Goal: Transaction & Acquisition: Obtain resource

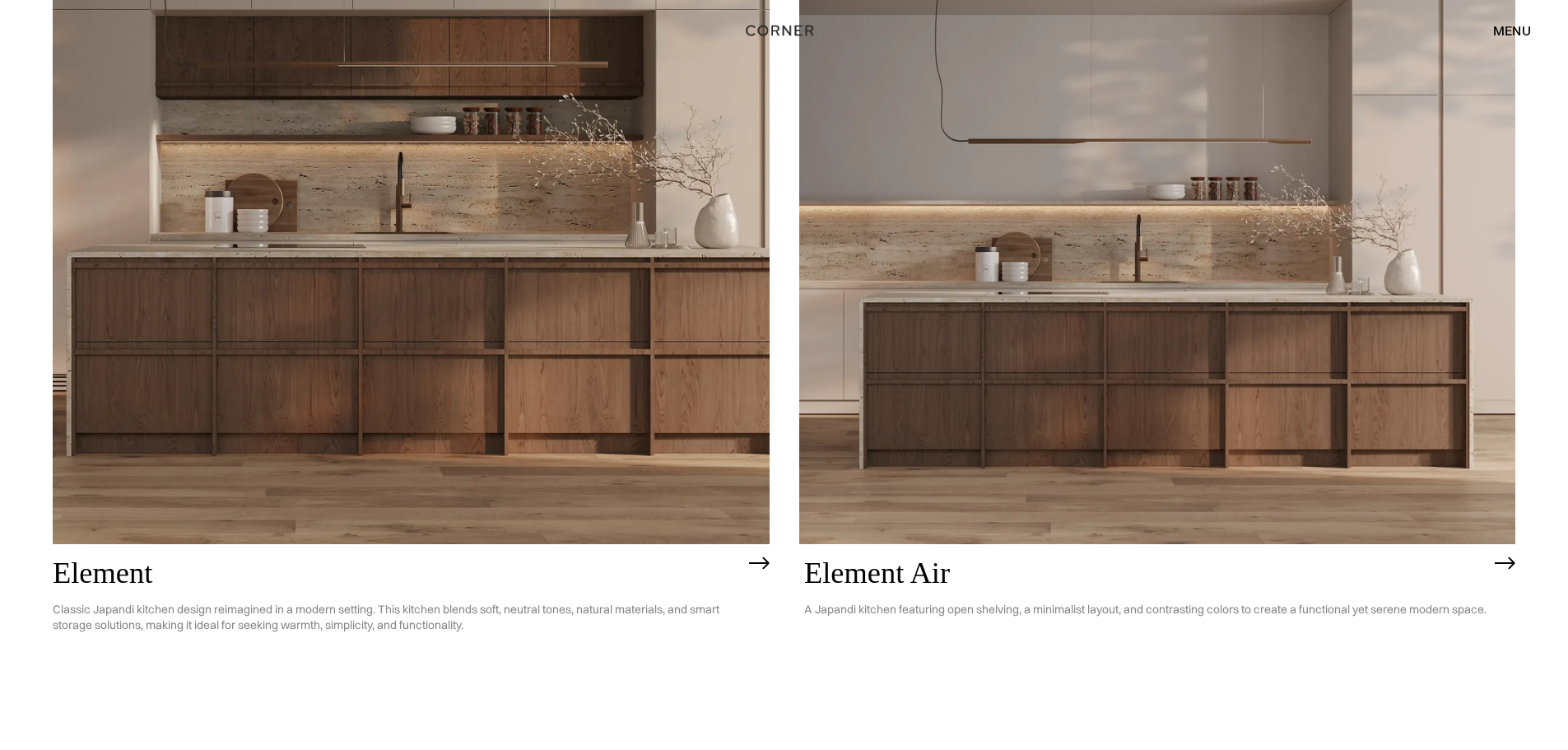
scroll to position [1893, 0]
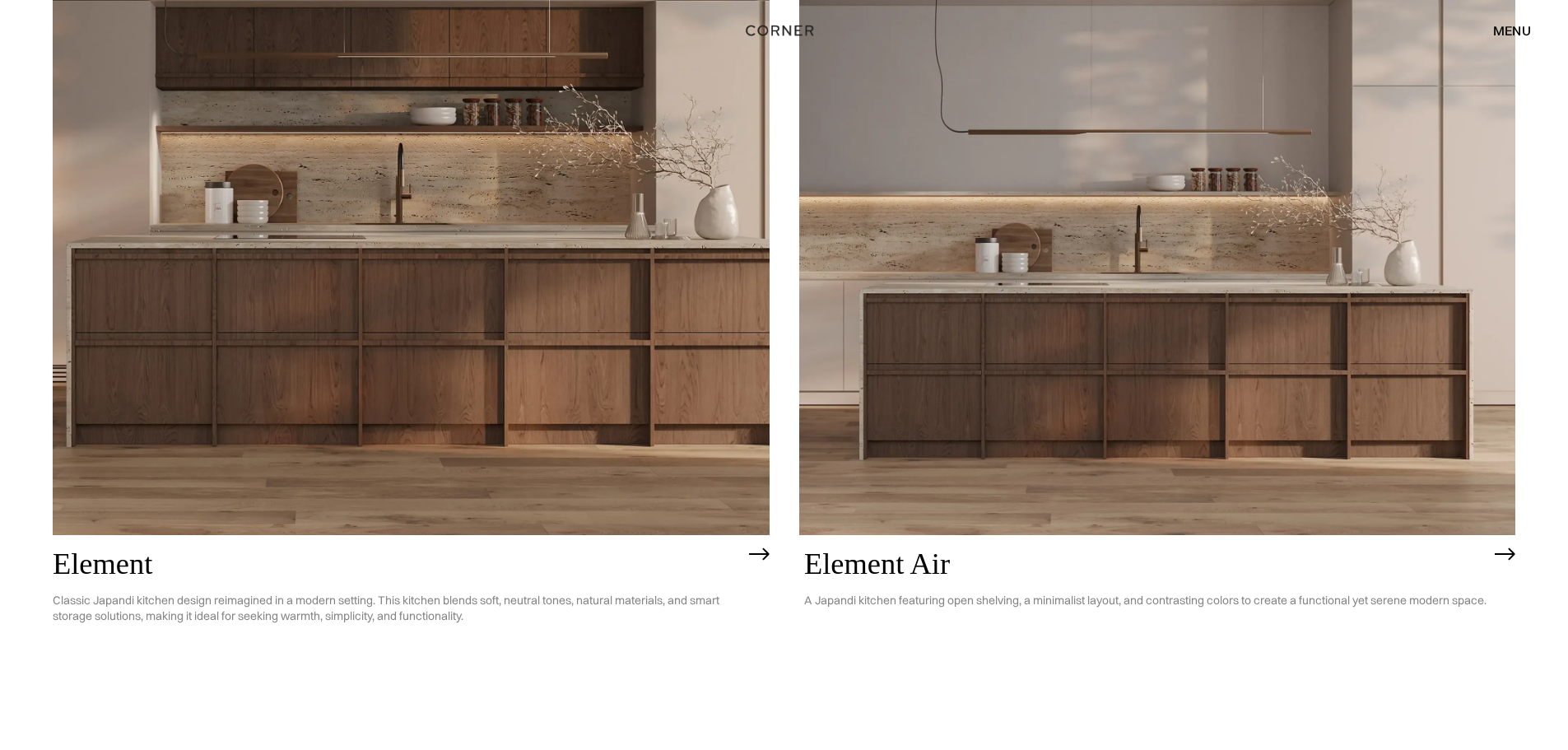
click at [397, 340] on img at bounding box center [410, 248] width 717 height 573
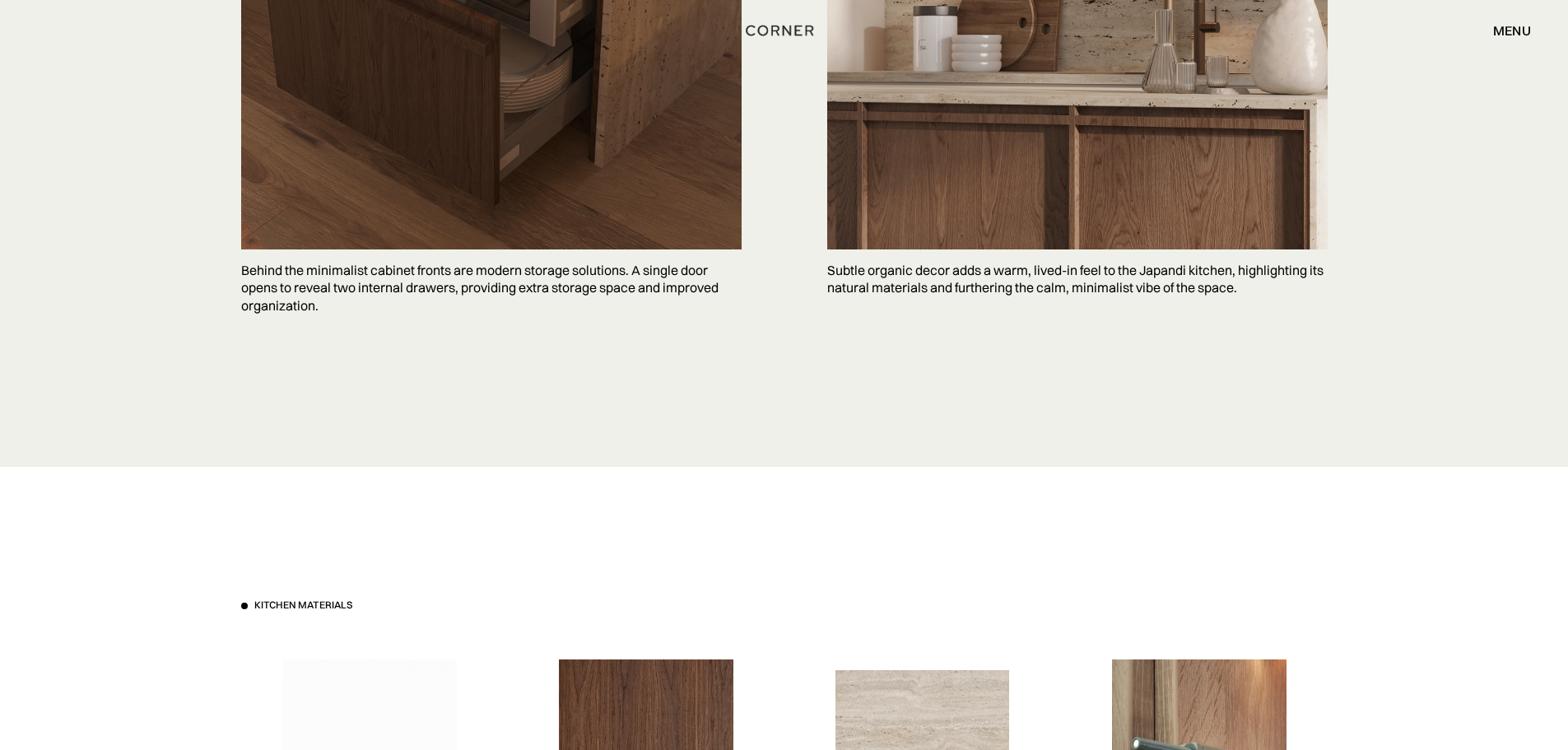
scroll to position [4774, 0]
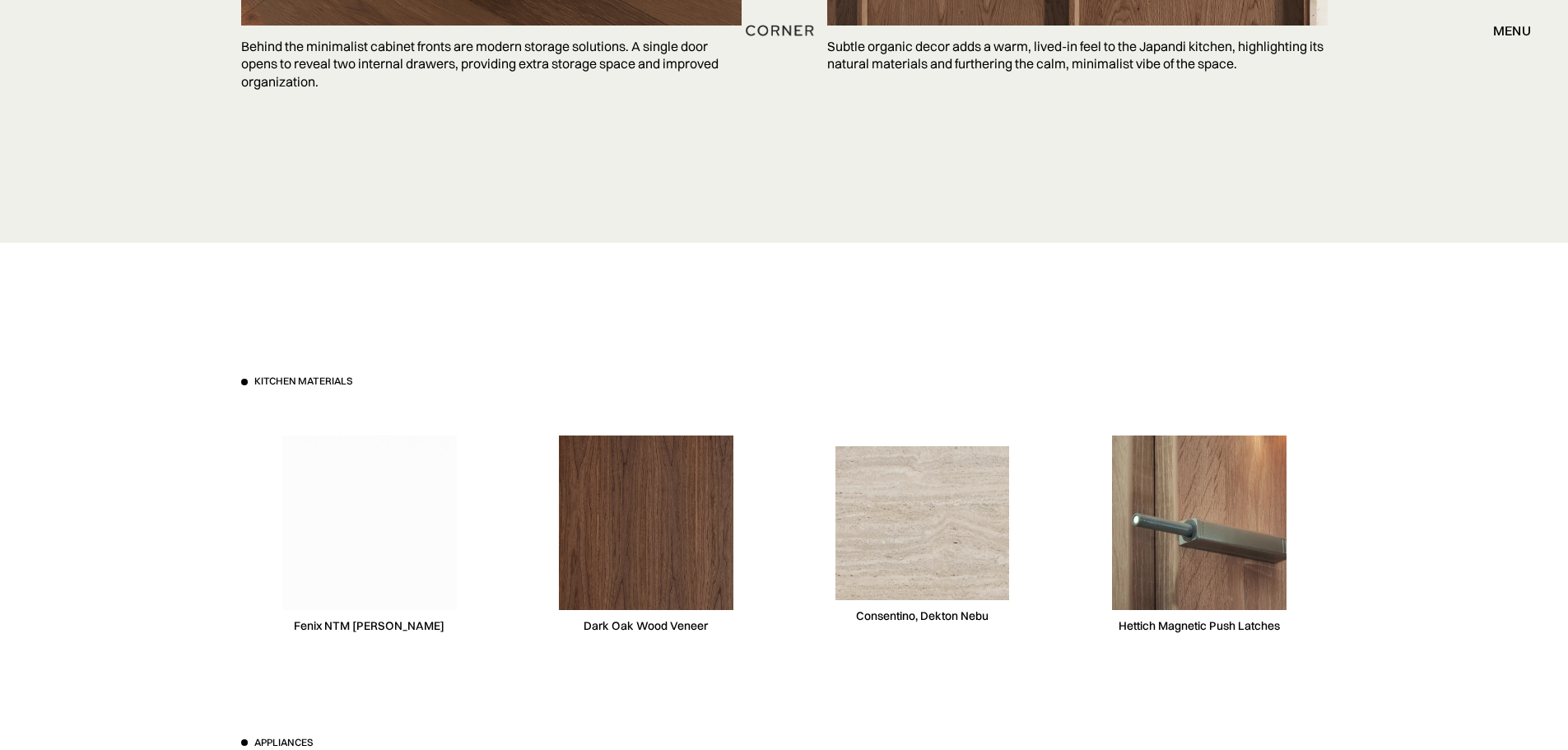
click at [1513, 29] on div "menu" at bounding box center [1511, 30] width 38 height 13
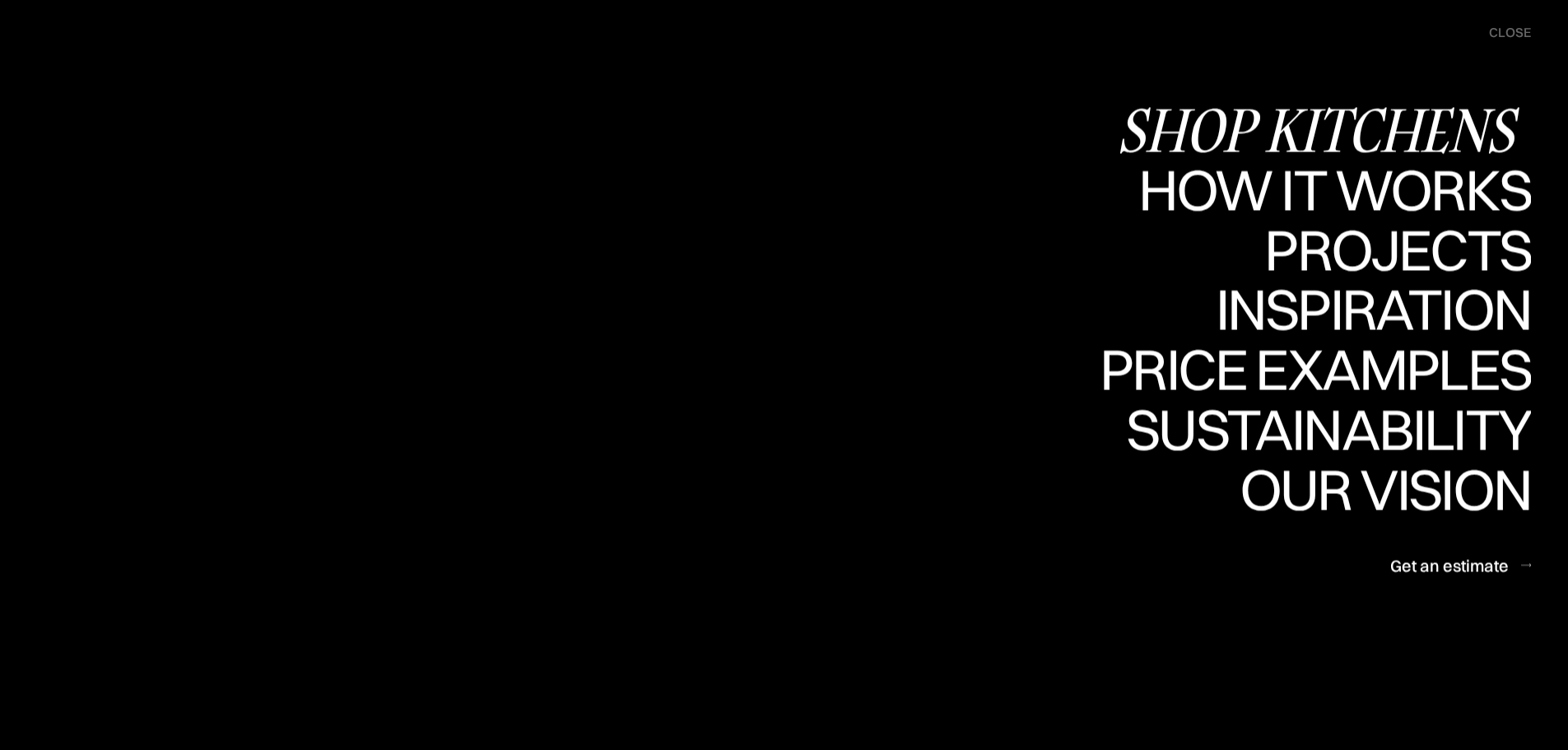
click at [1349, 119] on div "Shop Kitchens" at bounding box center [1324, 129] width 414 height 58
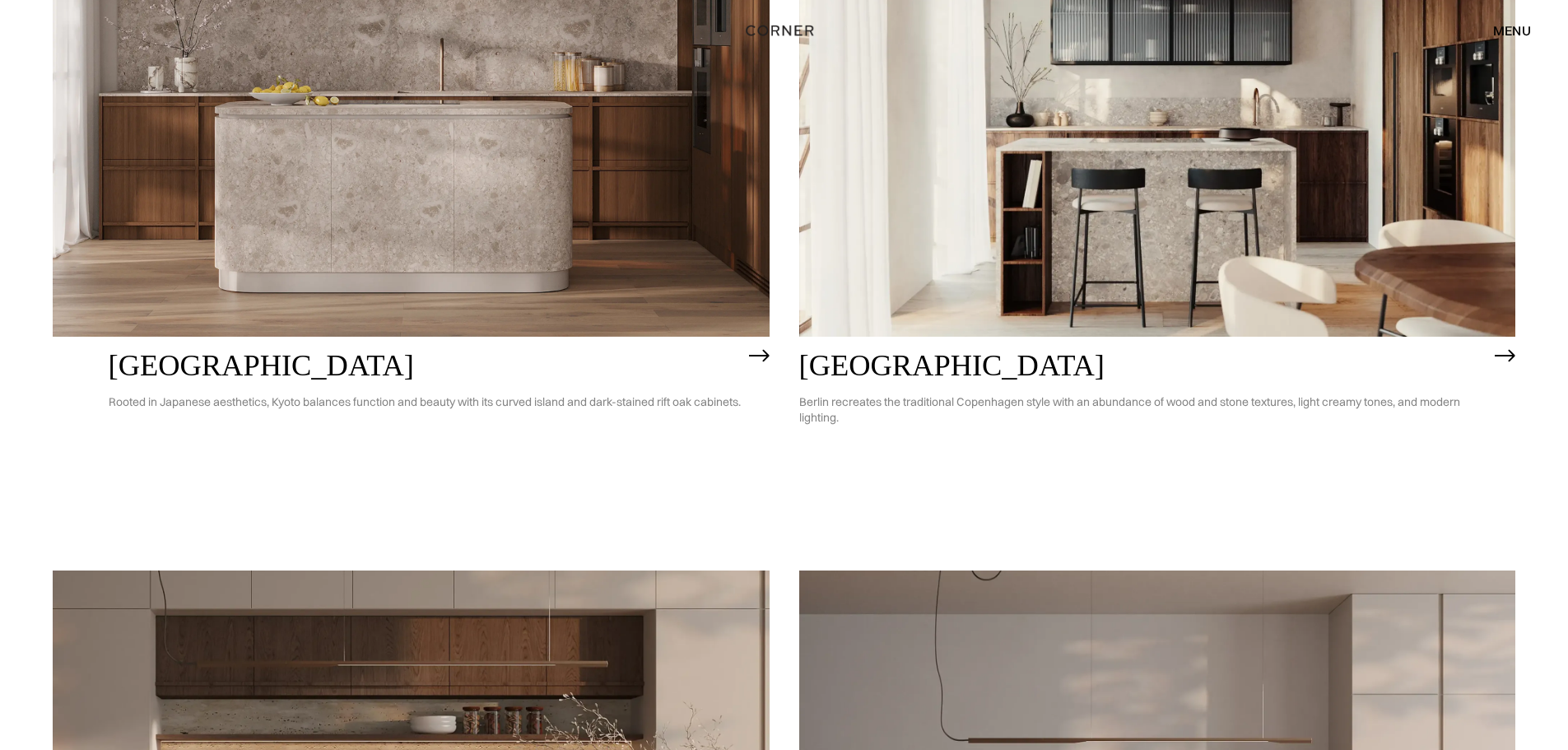
scroll to position [1070, 0]
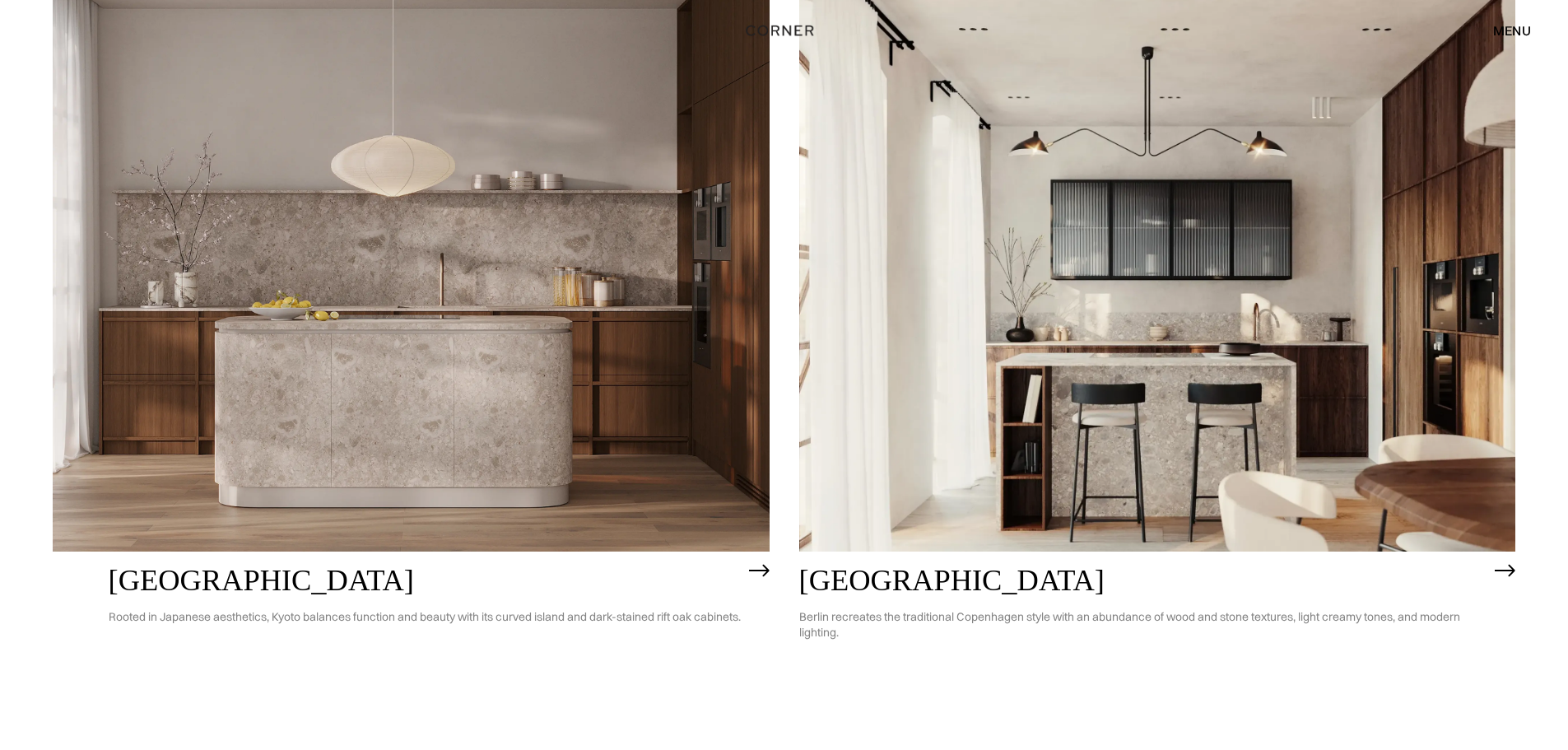
click at [459, 312] on img at bounding box center [410, 265] width 717 height 573
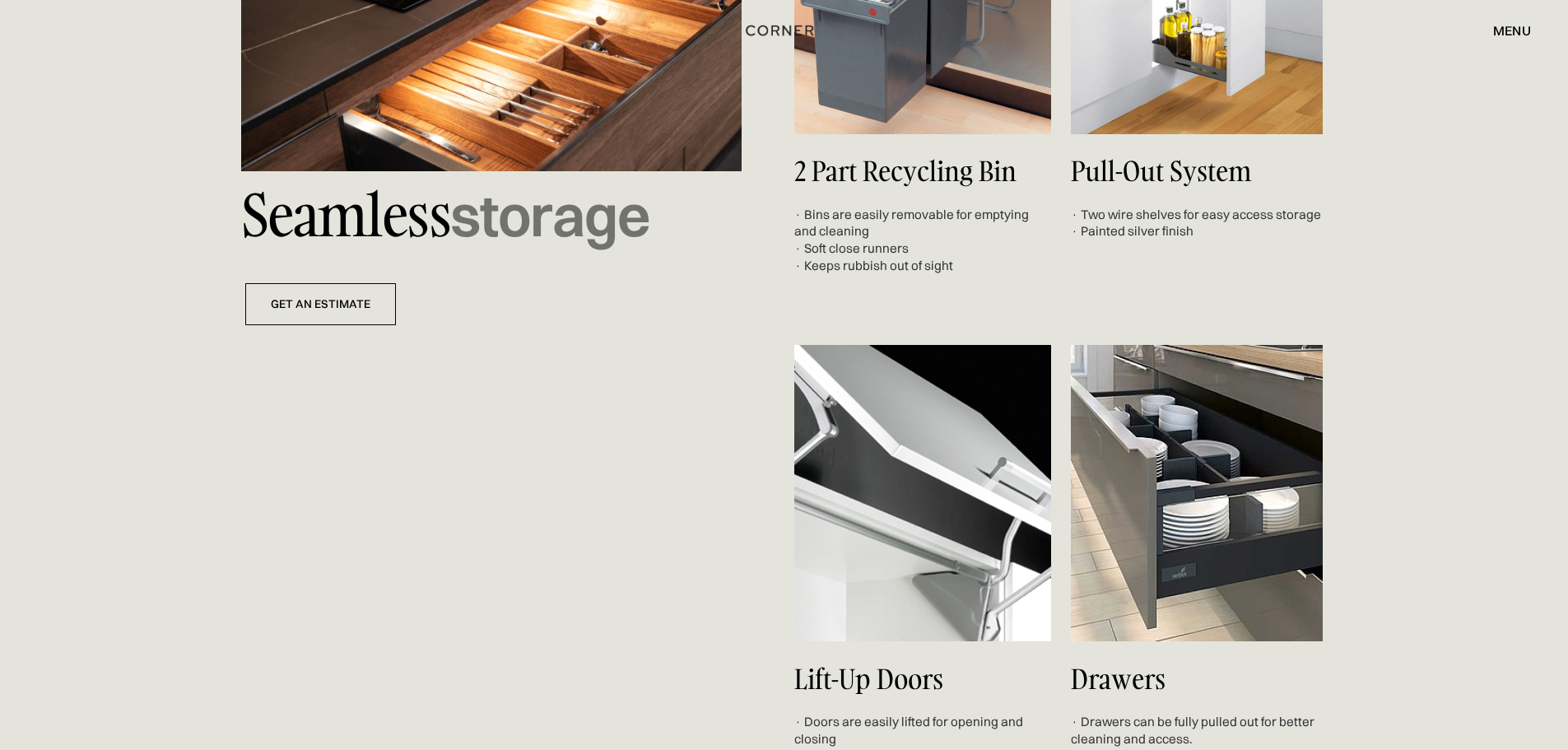
scroll to position [6009, 0]
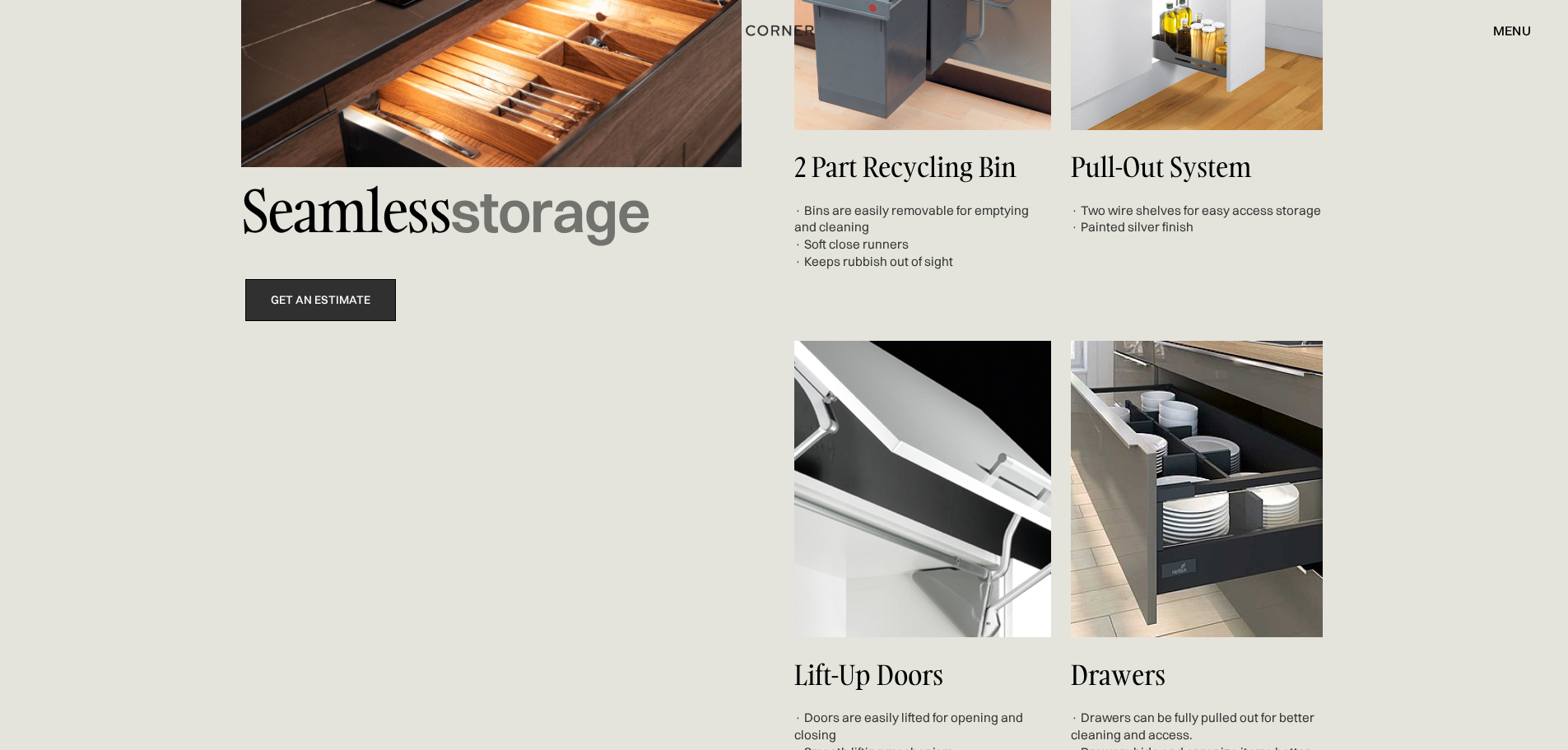
click at [350, 300] on link "get an estimate" at bounding box center [321, 299] width 151 height 42
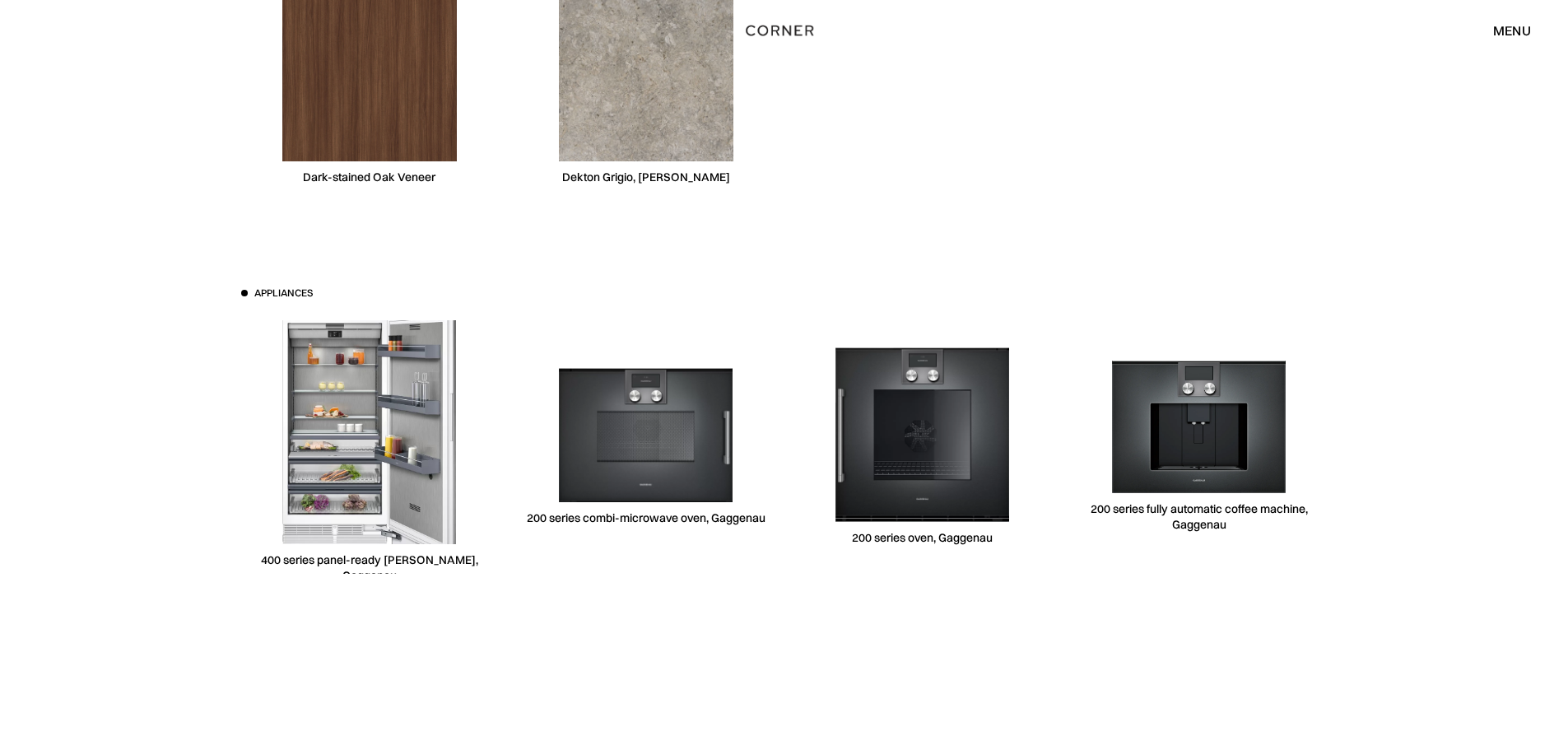
scroll to position [4939, 0]
